Goal: Browse casually: Explore the website without a specific task or goal

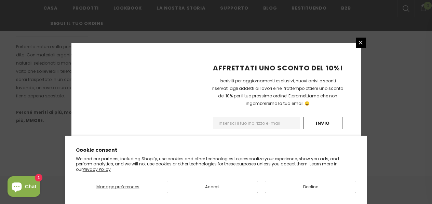
scroll to position [511, 0]
